Goal: Task Accomplishment & Management: Complete application form

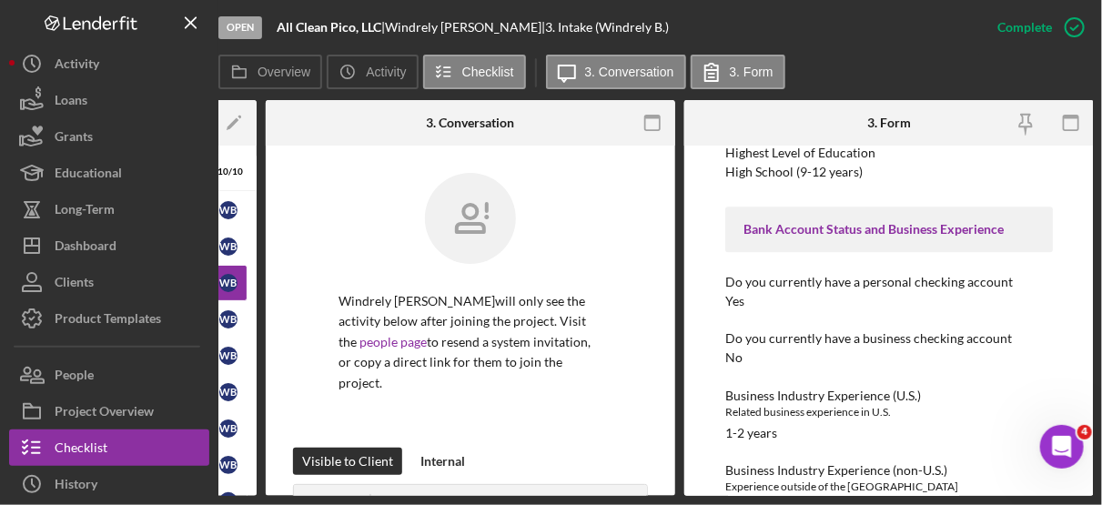
scroll to position [2053, 0]
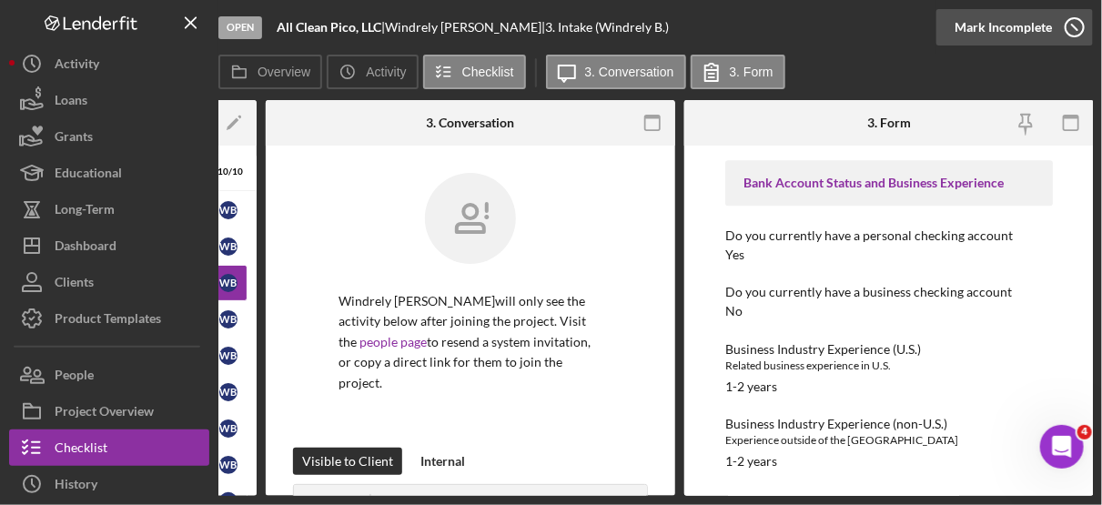
click at [1071, 36] on icon "button" at bounding box center [1075, 28] width 46 height 46
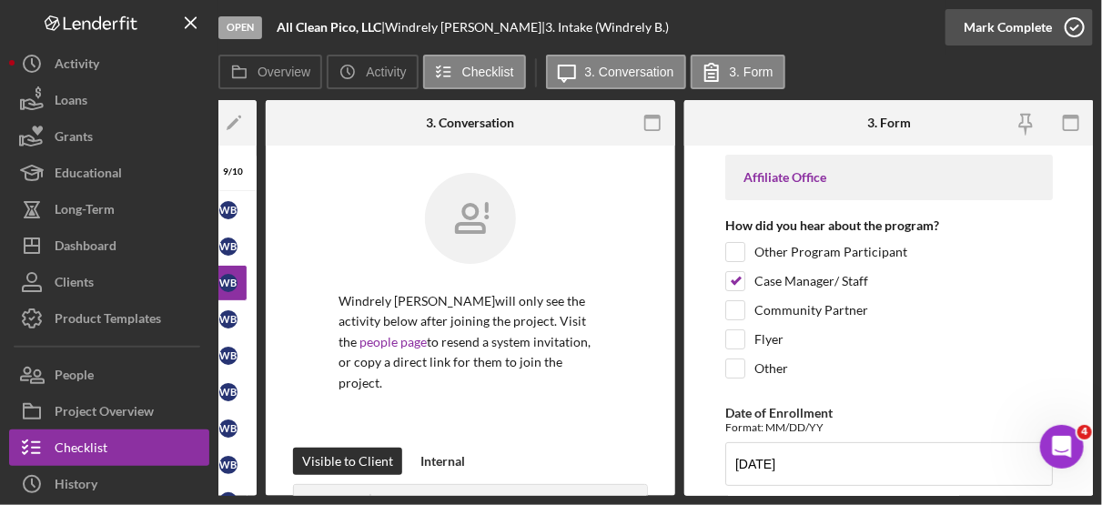
click at [1080, 31] on icon "button" at bounding box center [1075, 28] width 46 height 46
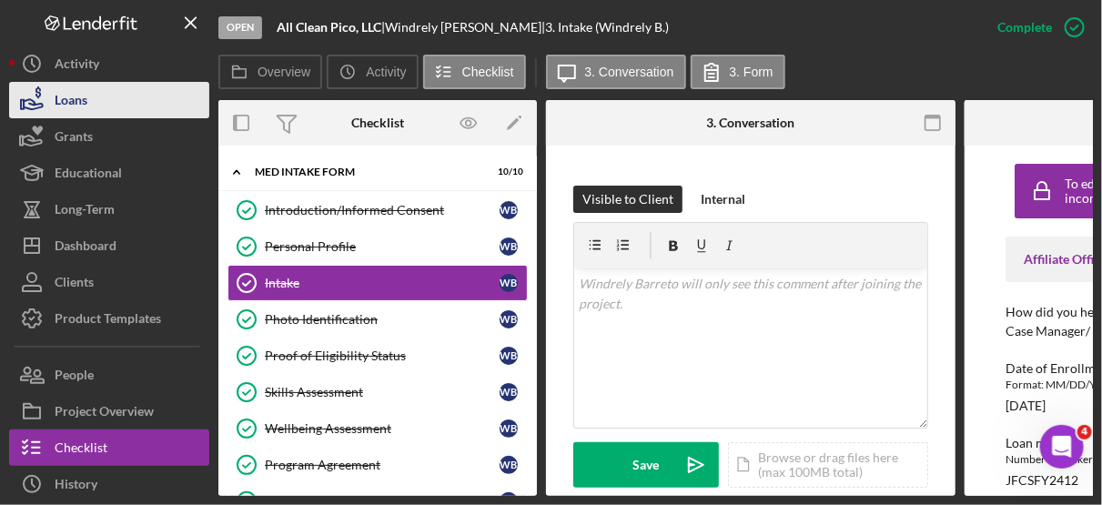
click at [99, 109] on button "Loans" at bounding box center [109, 100] width 200 height 36
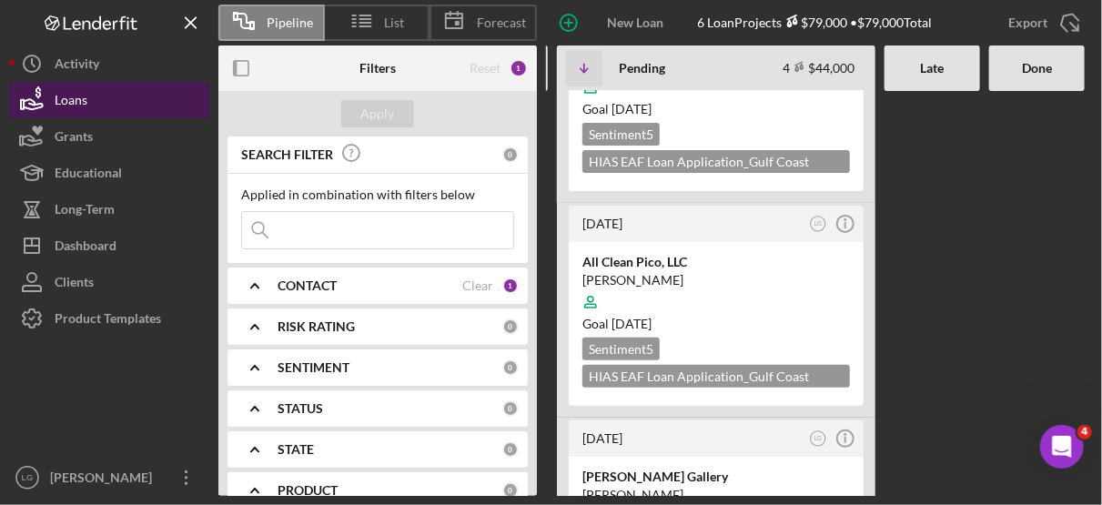
scroll to position [96, 0]
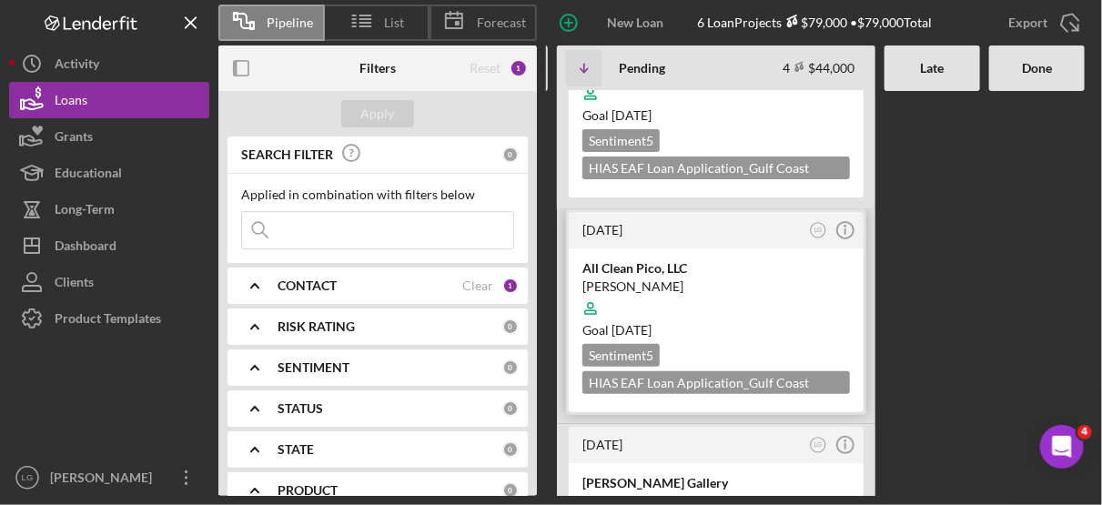
click at [773, 311] on div at bounding box center [716, 308] width 268 height 35
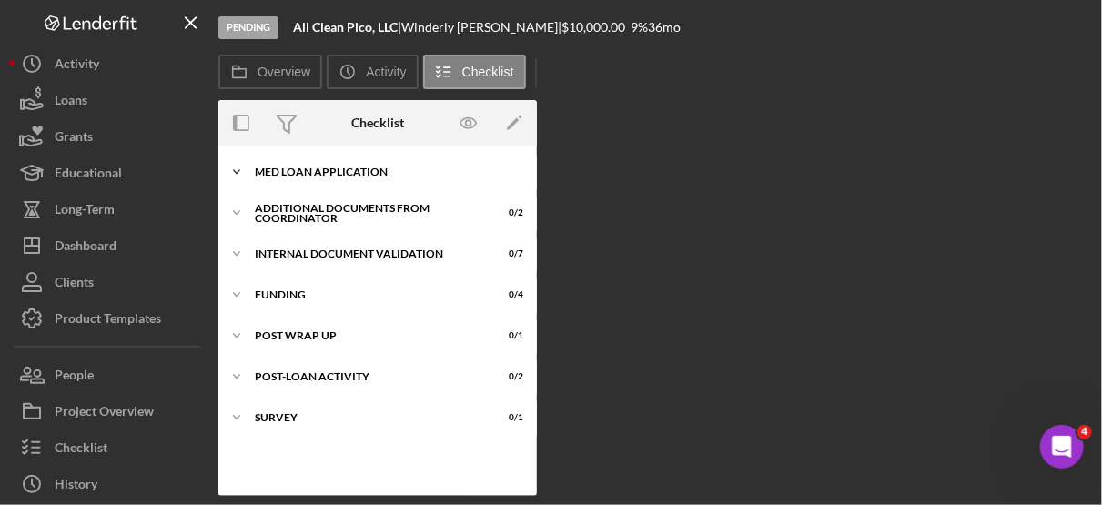
click at [345, 171] on div "MED Loan Application" at bounding box center [384, 172] width 259 height 11
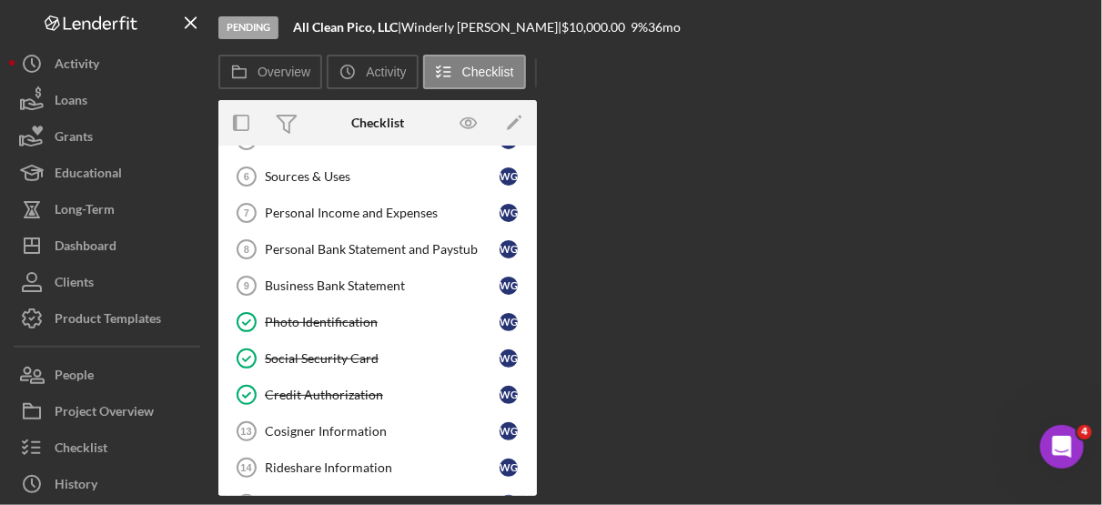
scroll to position [223, 0]
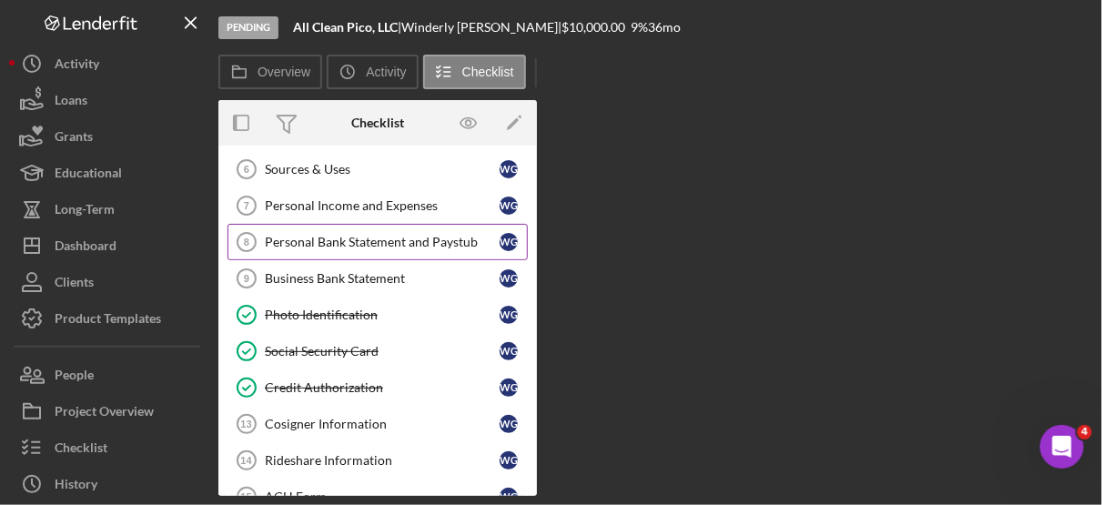
click at [408, 235] on div "Personal Bank Statement and Paystub" at bounding box center [382, 242] width 235 height 15
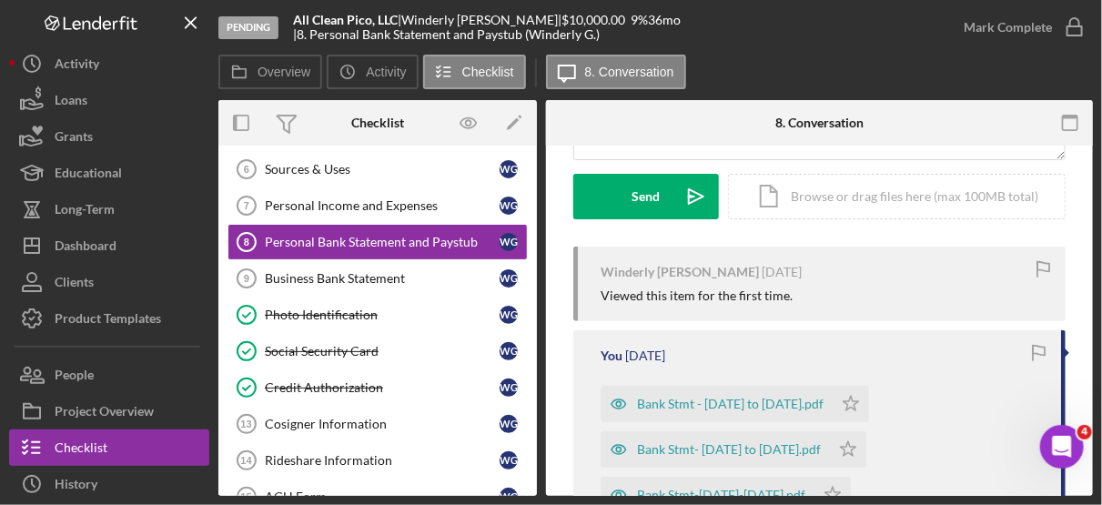
scroll to position [254, 0]
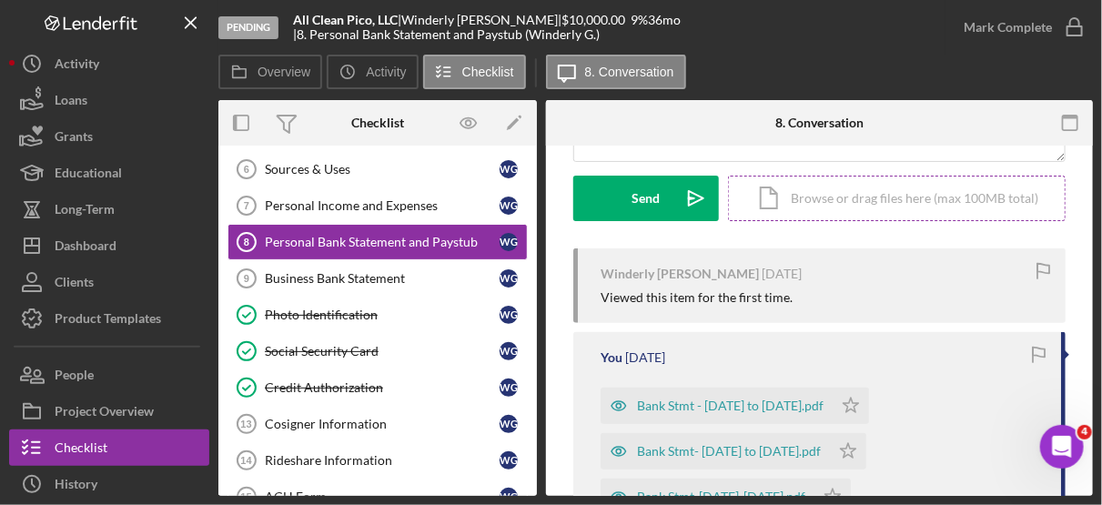
click at [902, 203] on div "Icon/Document Browse or drag files here (max 100MB total) Tap to choose files o…" at bounding box center [897, 199] width 338 height 46
click at [867, 195] on div "Icon/Document Browse or drag files here (max 100MB total) Tap to choose files o…" at bounding box center [897, 199] width 338 height 46
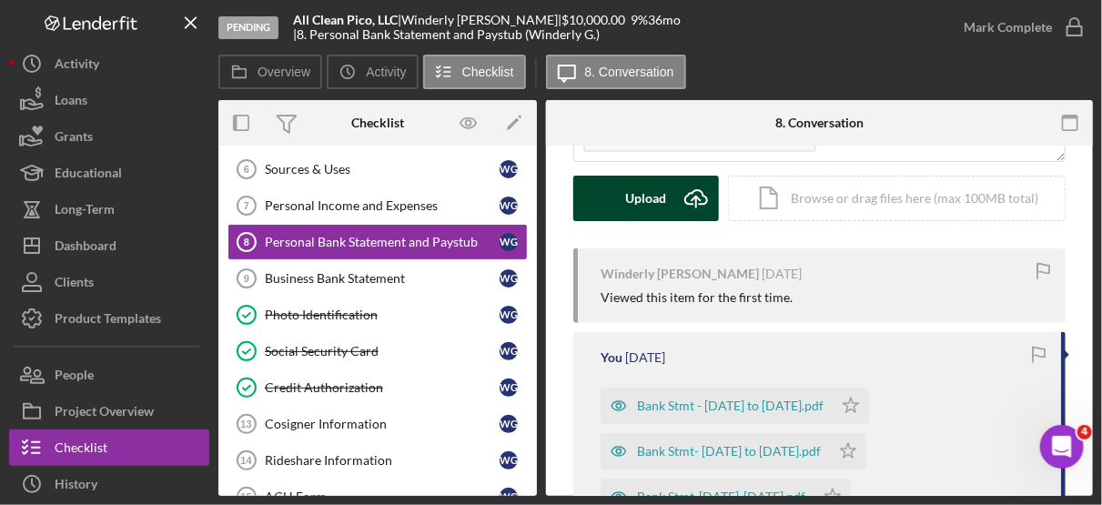
click at [667, 188] on button "Upload Icon/Upload" at bounding box center [646, 199] width 146 height 46
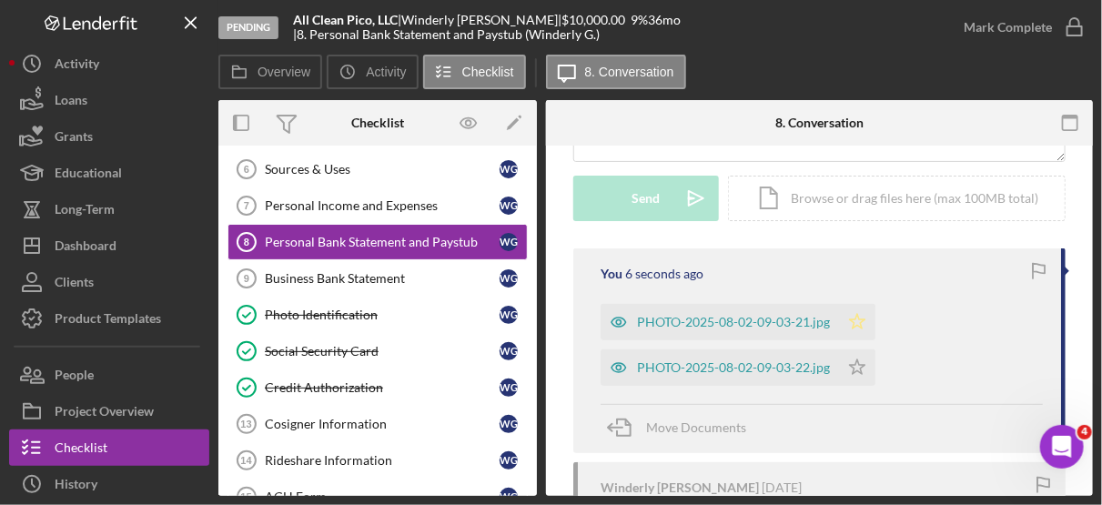
click at [856, 324] on polygon "button" at bounding box center [857, 321] width 15 height 15
click at [857, 363] on icon "Icon/Star" at bounding box center [857, 367] width 36 height 36
click at [558, 437] on div "Visible to Client Internal Request Docs v Color teal Color pink Remove color Ad…" at bounding box center [819, 501] width 547 height 1219
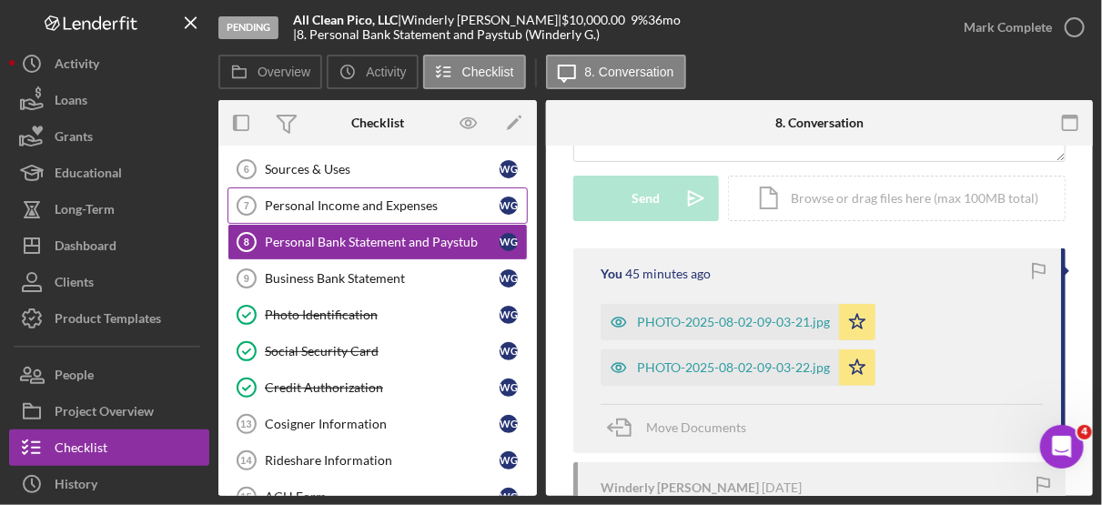
click at [403, 200] on div "Personal Income and Expenses" at bounding box center [382, 205] width 235 height 15
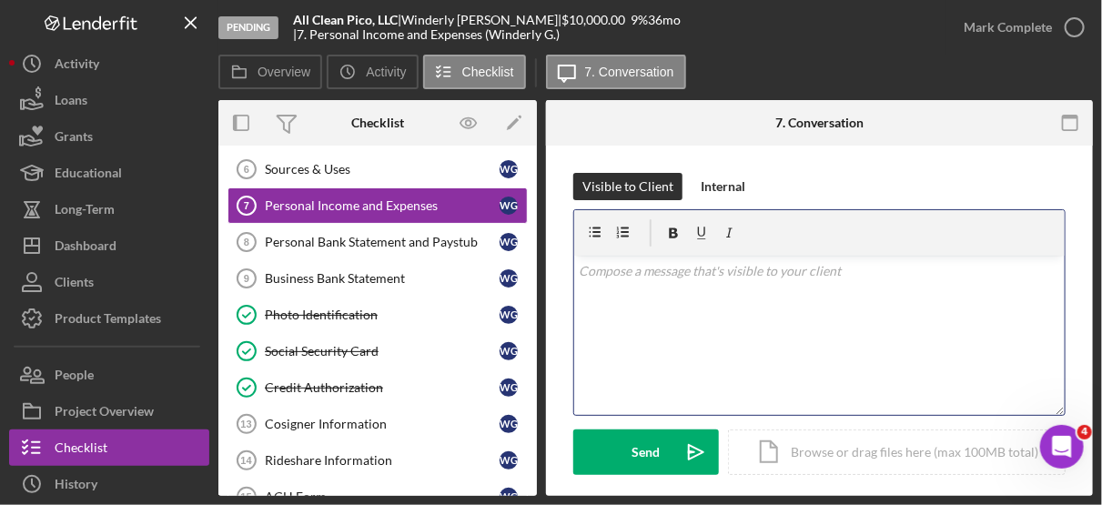
click at [845, 380] on div "v Color teal Color pink Remove color Add row above Add row below Add column bef…" at bounding box center [819, 335] width 491 height 159
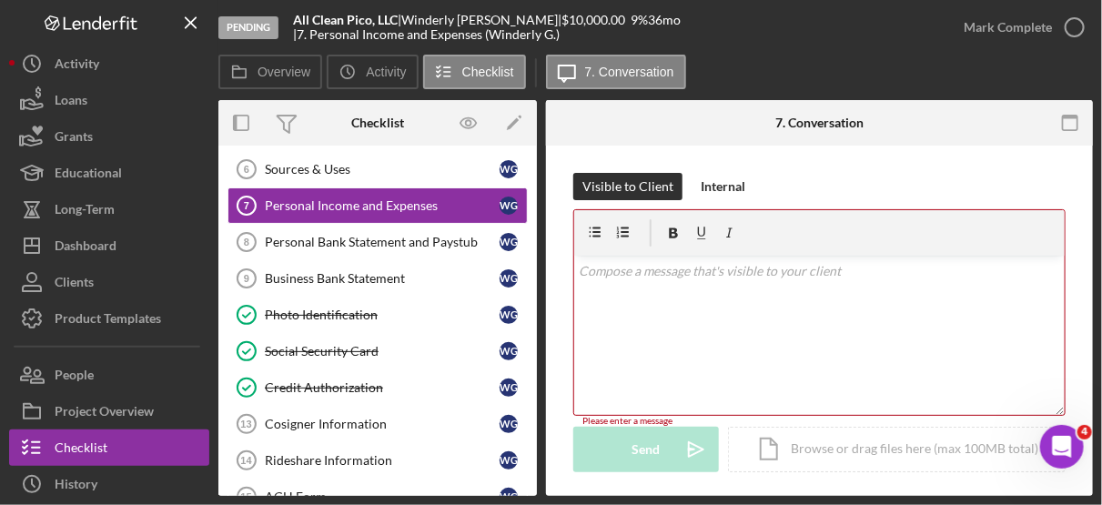
click at [1101, 436] on html "Pending All Clean Pico, LLC | [PERSON_NAME] | $10,000.00 9 % 36 mo | 7. Persona…" at bounding box center [551, 252] width 1102 height 505
click at [424, 200] on div "Personal Income and Expenses" at bounding box center [382, 205] width 235 height 15
click at [726, 293] on div "v Color teal Color pink Remove color Add row above Add row below Add column bef…" at bounding box center [819, 335] width 491 height 159
click at [399, 198] on div "Personal Income and Expenses" at bounding box center [382, 205] width 235 height 15
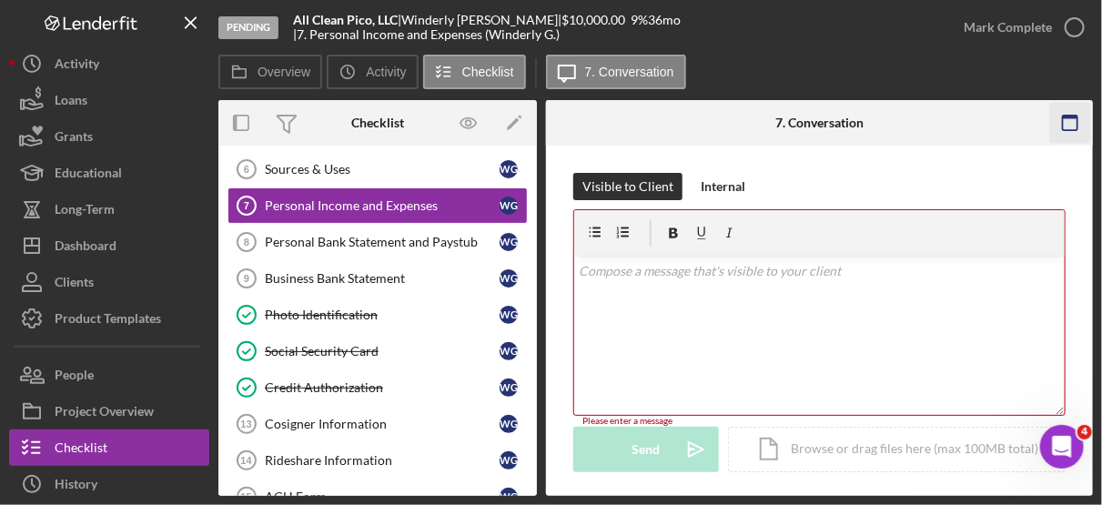
click at [1078, 120] on rect "button" at bounding box center [1070, 123] width 15 height 15
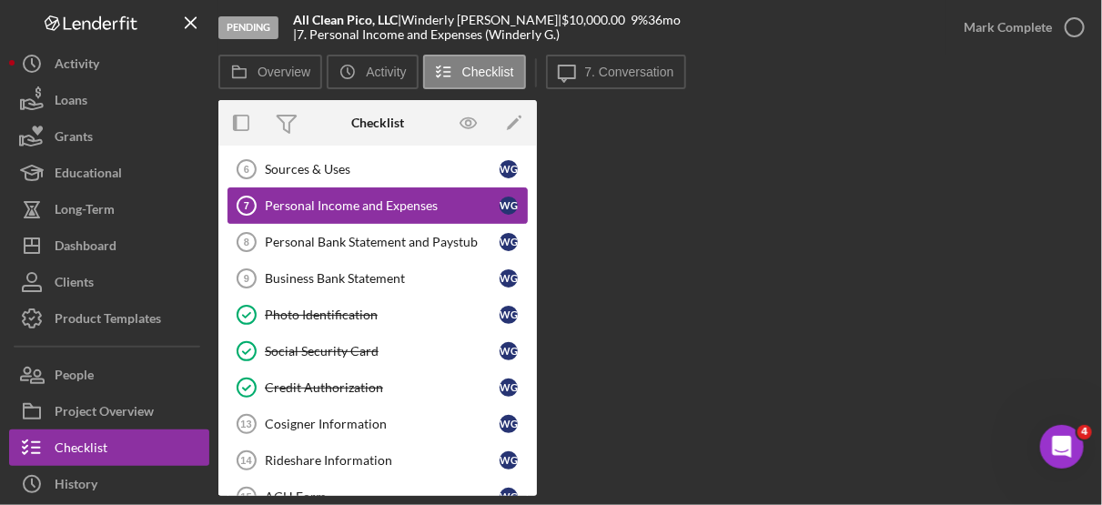
click at [441, 198] on div "Personal Income and Expenses" at bounding box center [382, 205] width 235 height 15
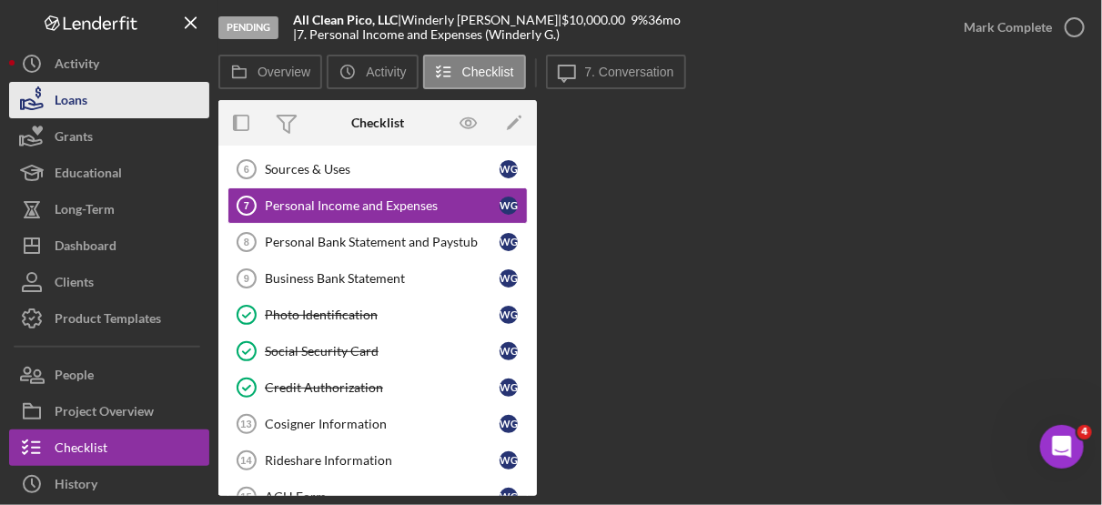
click at [90, 87] on button "Loans" at bounding box center [109, 100] width 200 height 36
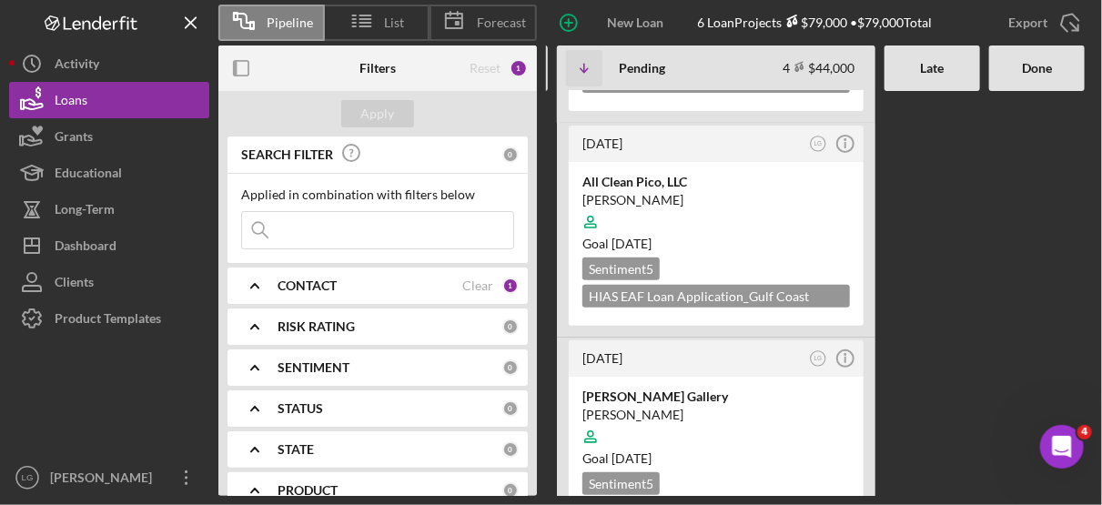
scroll to position [172, 0]
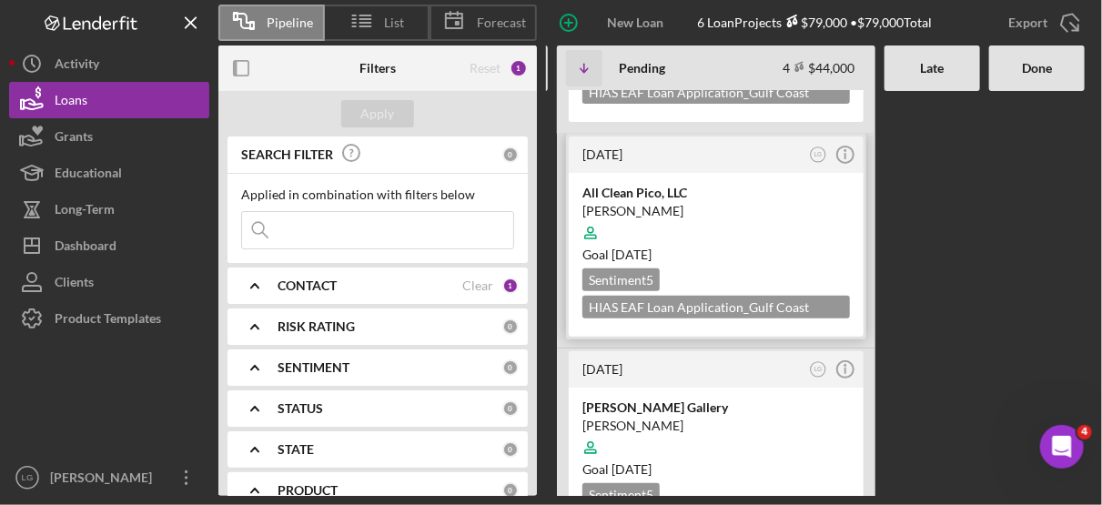
click at [751, 235] on div at bounding box center [716, 233] width 268 height 35
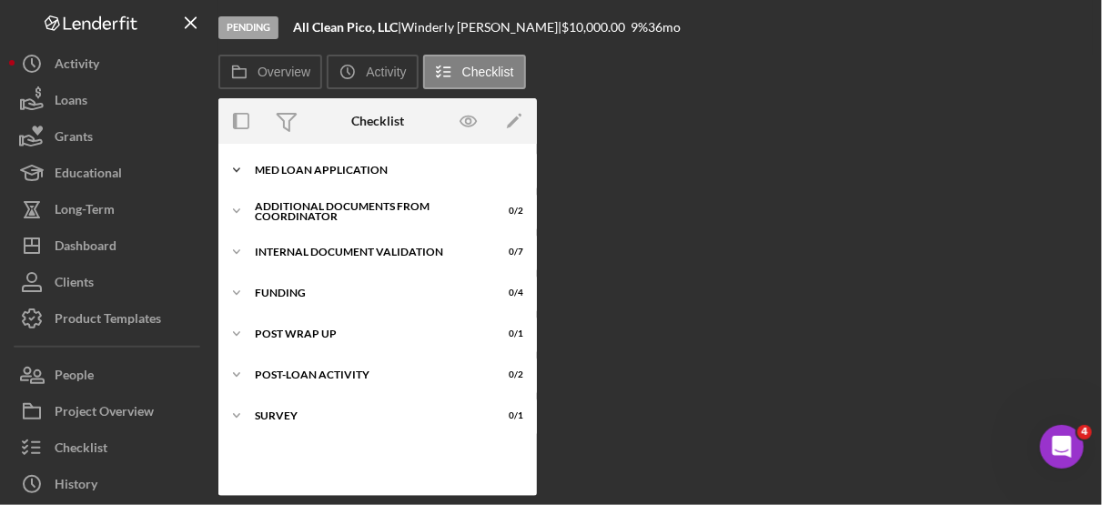
click at [362, 168] on div "MED Loan Application" at bounding box center [384, 170] width 259 height 11
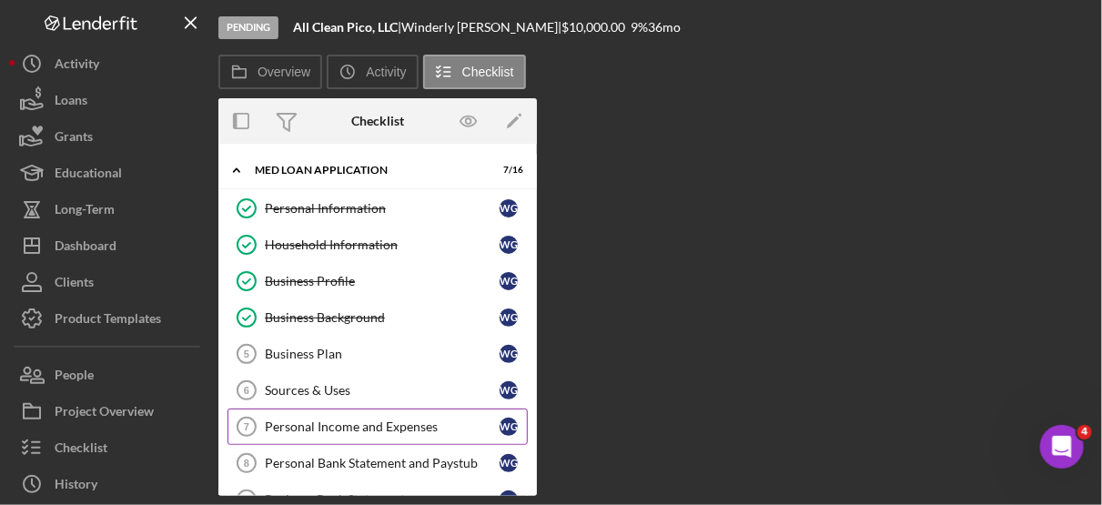
click at [329, 421] on div "Personal Income and Expenses" at bounding box center [382, 427] width 235 height 15
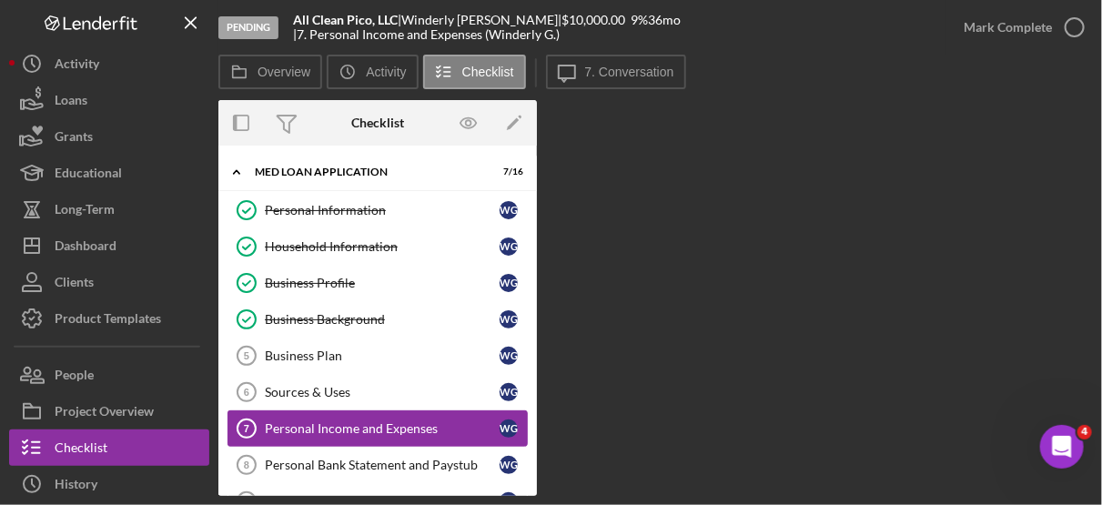
click at [329, 421] on div "Personal Income and Expenses" at bounding box center [382, 428] width 235 height 15
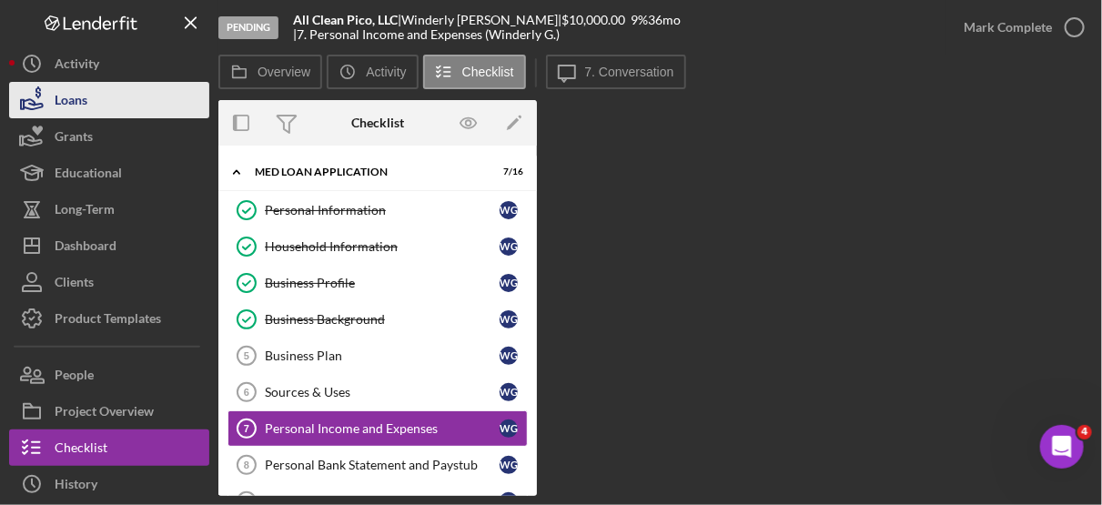
click at [103, 108] on button "Loans" at bounding box center [109, 100] width 200 height 36
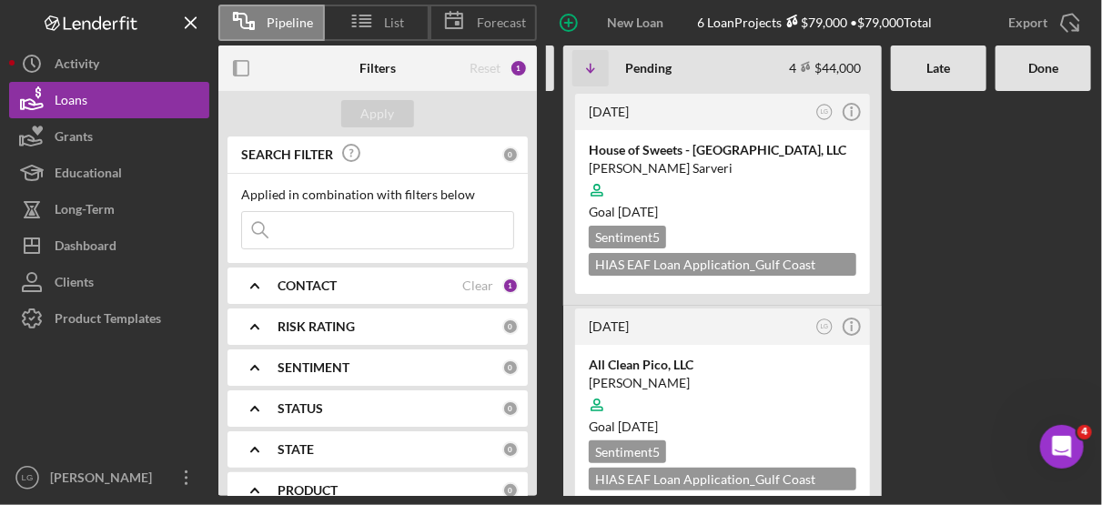
scroll to position [0, 421]
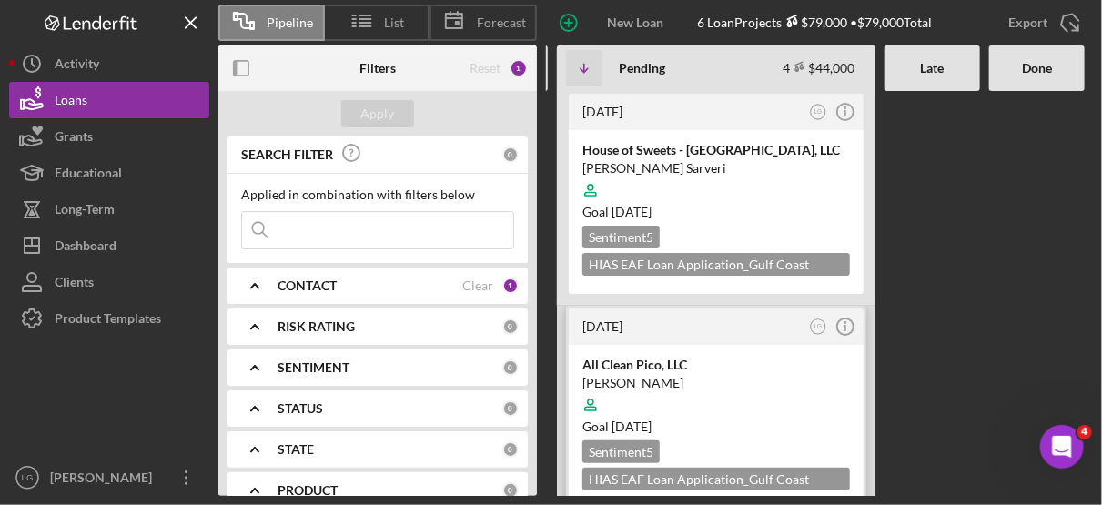
click at [787, 380] on div "[PERSON_NAME]" at bounding box center [716, 383] width 268 height 18
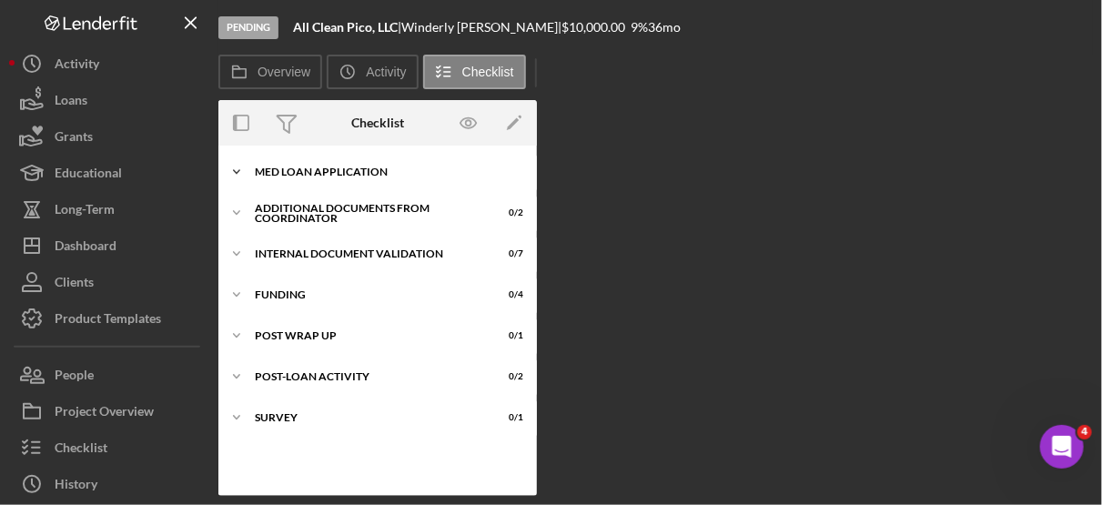
click at [337, 167] on div "MED Loan Application" at bounding box center [384, 172] width 259 height 11
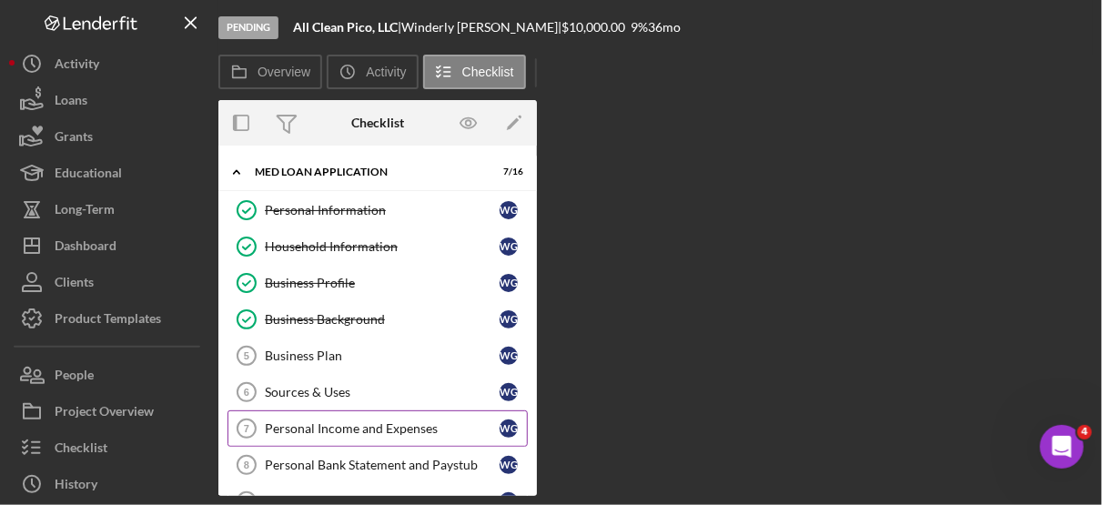
click at [339, 423] on div "Personal Income and Expenses" at bounding box center [382, 428] width 235 height 15
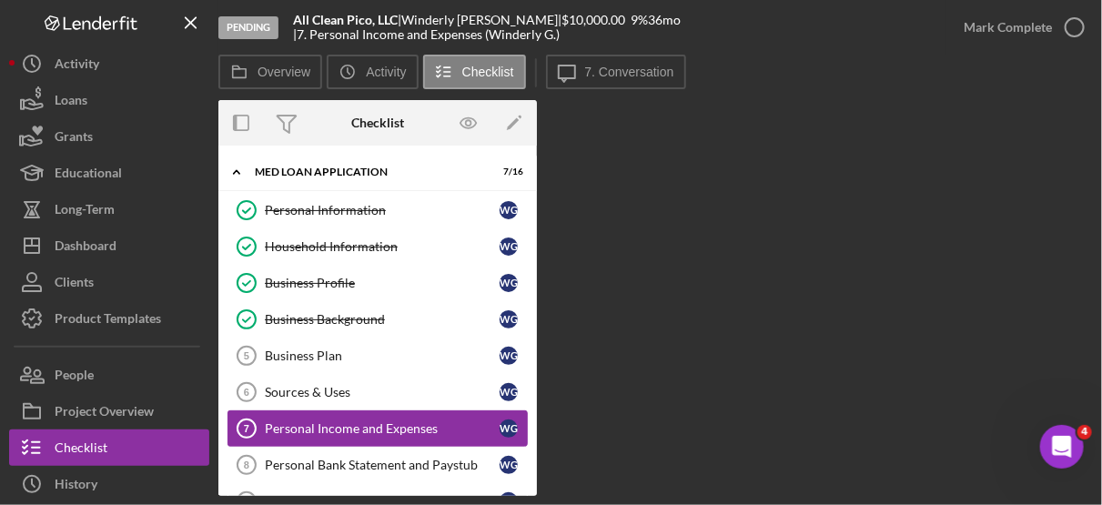
click at [339, 423] on div "Personal Income and Expenses" at bounding box center [382, 428] width 235 height 15
click at [501, 423] on div "W G" at bounding box center [509, 429] width 18 height 18
click at [420, 421] on div "Personal Income and Expenses" at bounding box center [382, 428] width 235 height 15
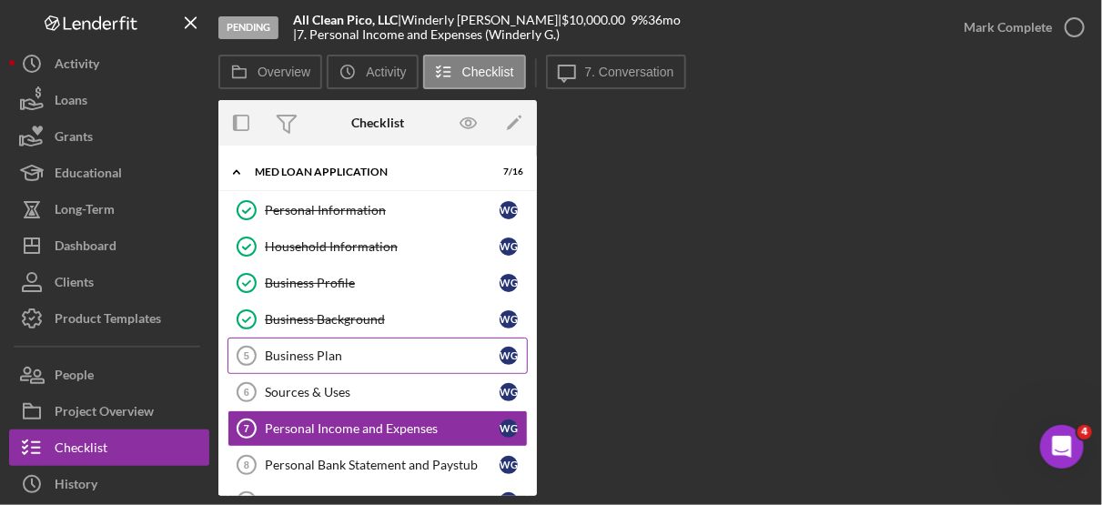
click at [313, 353] on div "Business Plan" at bounding box center [382, 356] width 235 height 15
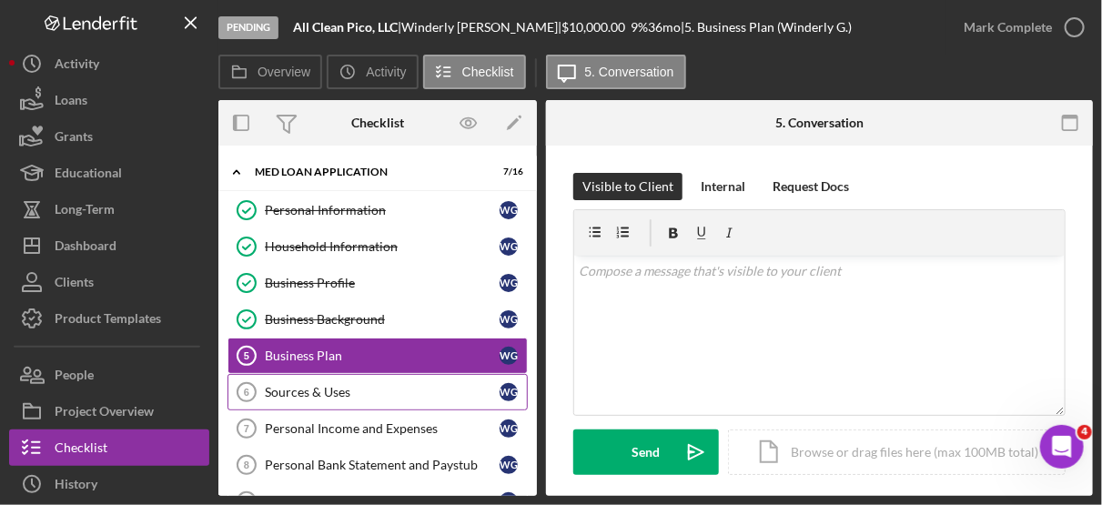
click at [310, 387] on div "Sources & Uses" at bounding box center [382, 392] width 235 height 15
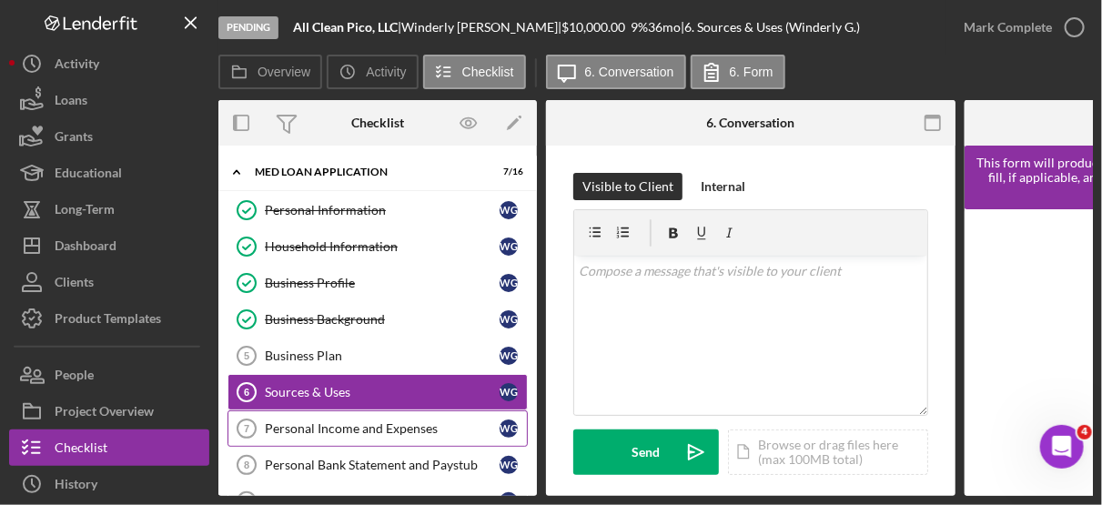
click at [310, 421] on div "Personal Income and Expenses" at bounding box center [382, 428] width 235 height 15
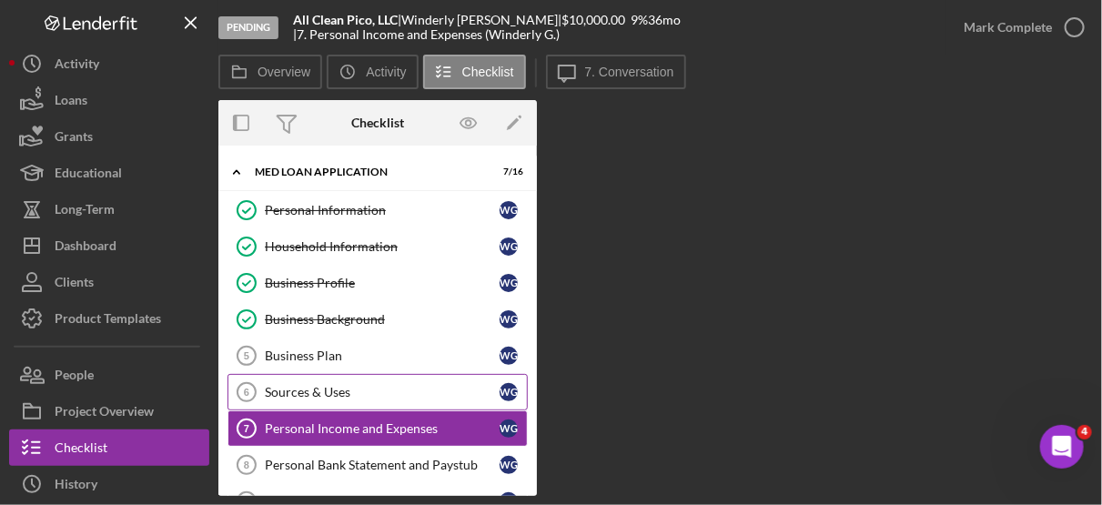
click at [319, 385] on div "Sources & Uses" at bounding box center [382, 392] width 235 height 15
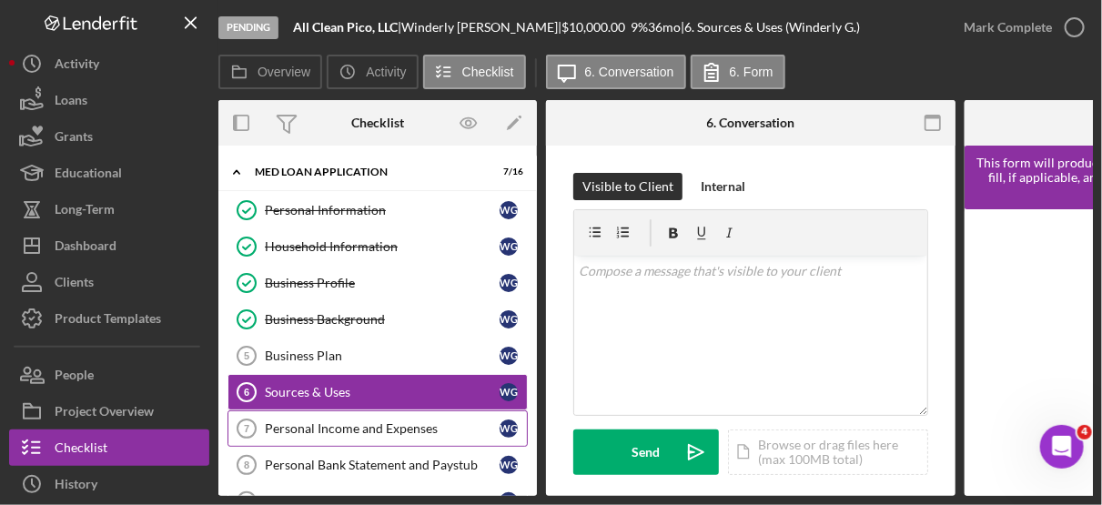
click at [418, 421] on div "Personal Income and Expenses" at bounding box center [382, 428] width 235 height 15
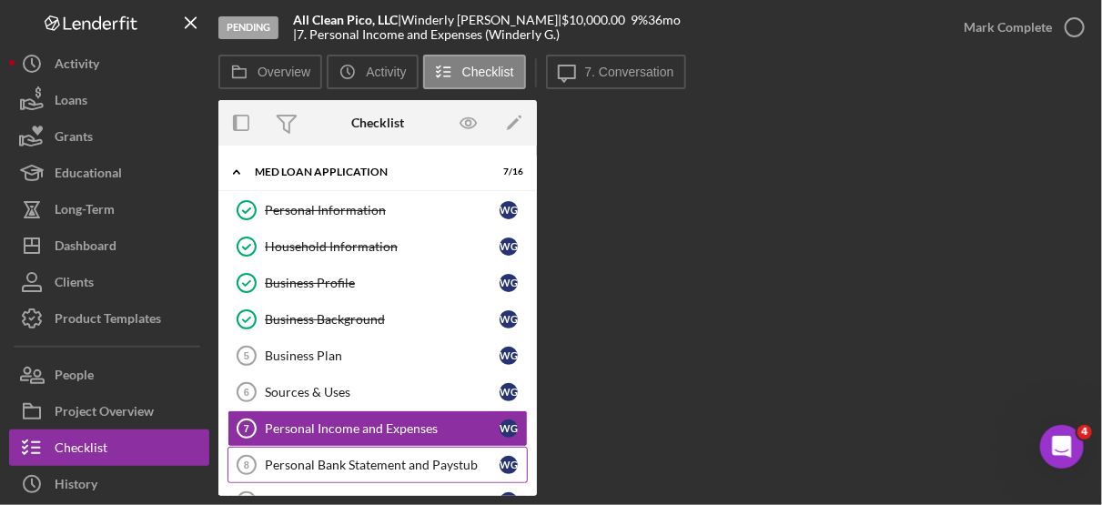
click at [416, 458] on div "Personal Bank Statement and Paystub" at bounding box center [382, 465] width 235 height 15
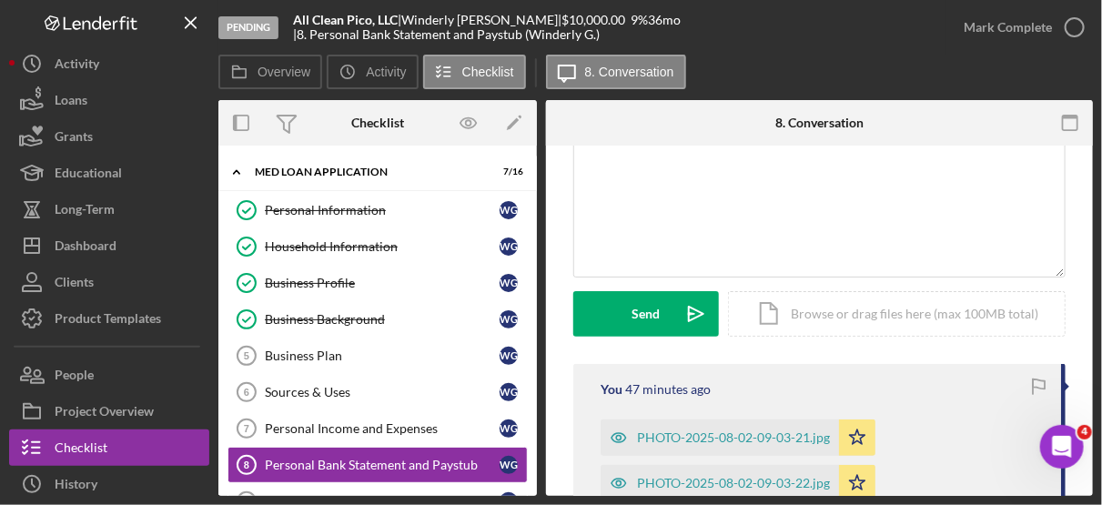
scroll to position [252, 0]
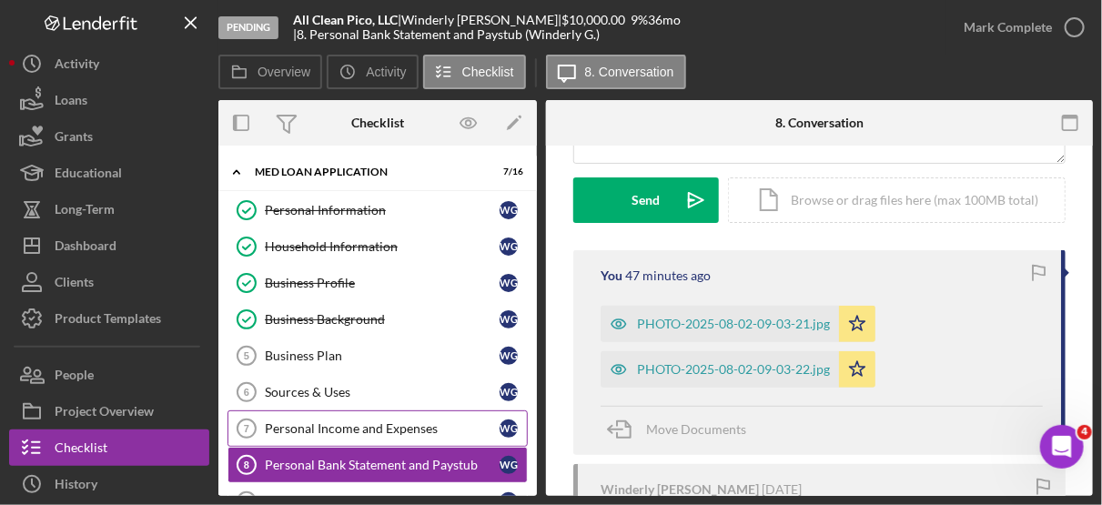
click at [424, 423] on div "Personal Income and Expenses" at bounding box center [382, 428] width 235 height 15
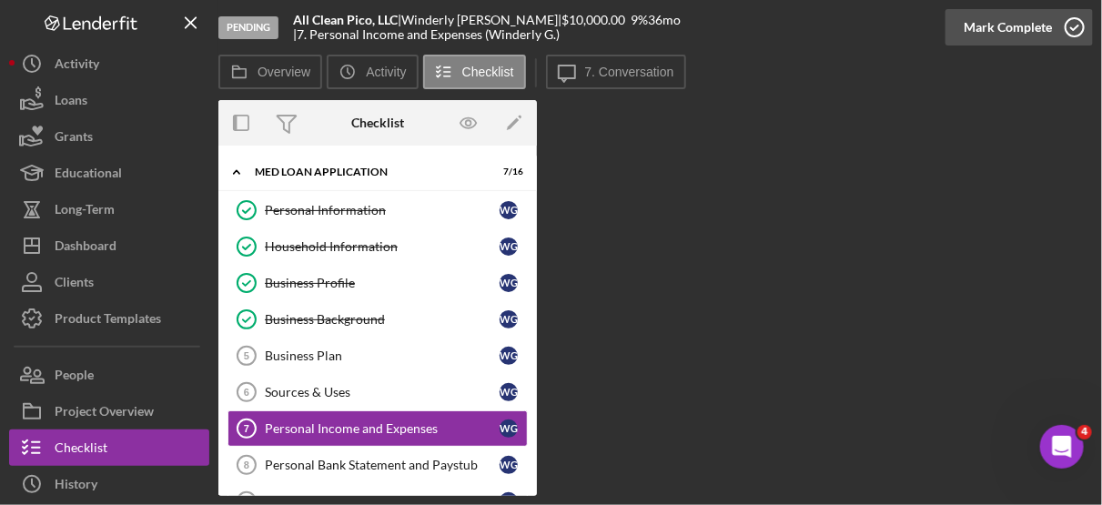
click at [1072, 25] on icon "button" at bounding box center [1075, 28] width 46 height 46
click at [1073, 21] on icon "button" at bounding box center [1075, 28] width 46 height 46
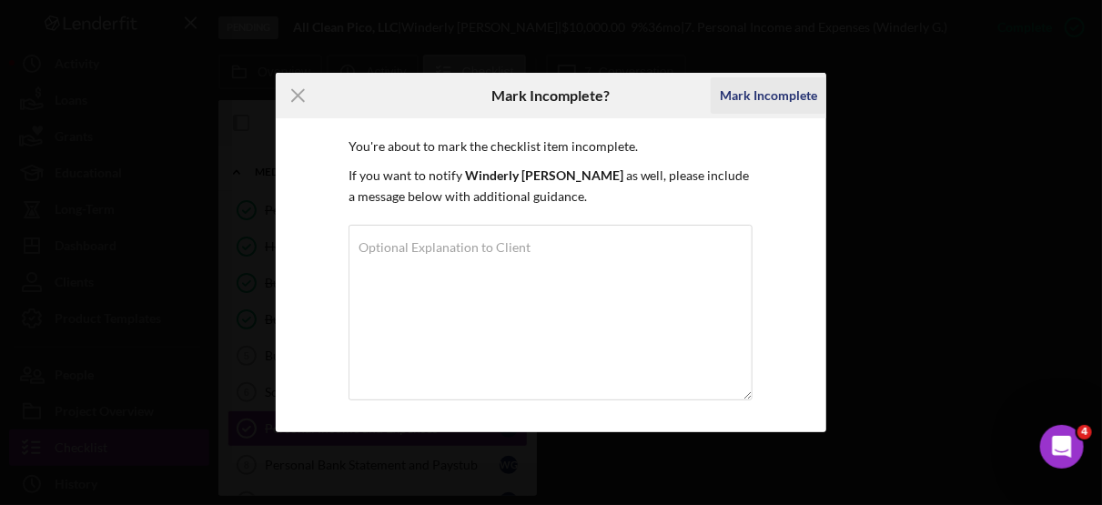
click at [787, 96] on div "Mark Incomplete" at bounding box center [768, 95] width 97 height 36
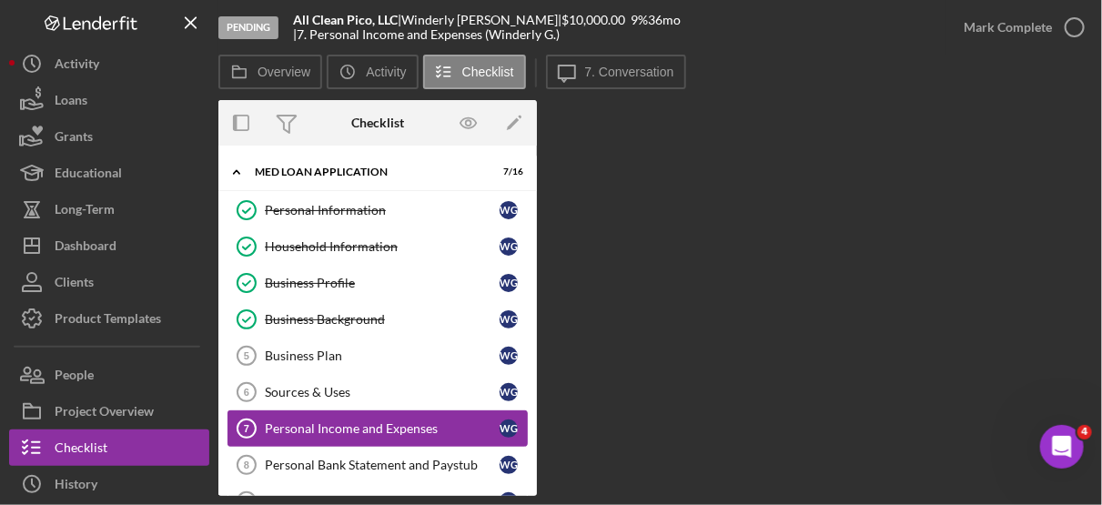
click at [408, 426] on div "Personal Income and Expenses" at bounding box center [382, 428] width 235 height 15
